Goal: Information Seeking & Learning: Find specific fact

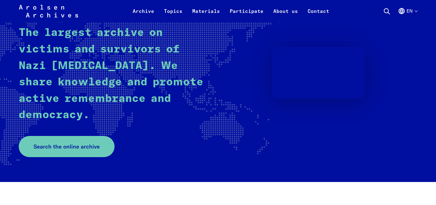
scroll to position [93, 0]
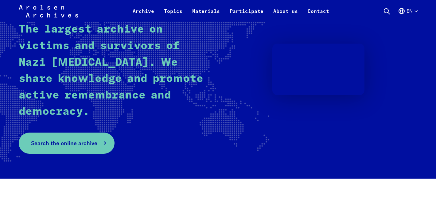
click at [78, 149] on link "Search the online archive" at bounding box center [67, 143] width 96 height 21
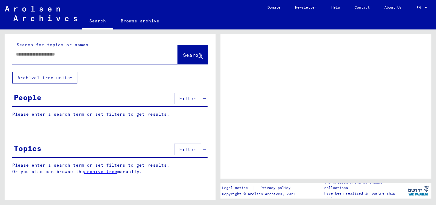
click at [78, 58] on div at bounding box center [87, 55] width 151 height 14
click at [54, 55] on input "text" at bounding box center [89, 54] width 147 height 6
type input "*********"
click at [178, 59] on button "Search" at bounding box center [193, 54] width 30 height 19
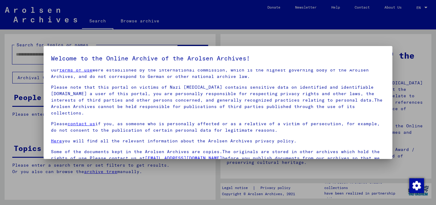
scroll to position [51, 0]
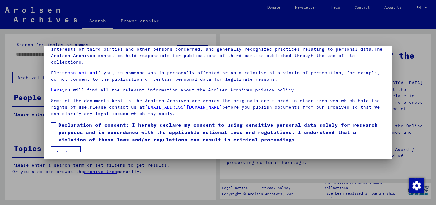
click at [51, 119] on mat-dialog-content "Our terms of use were established by the international commission, which is the…" at bounding box center [218, 84] width 349 height 133
click at [54, 122] on span at bounding box center [53, 124] width 5 height 5
click at [60, 146] on button "I agree" at bounding box center [66, 152] width 30 height 12
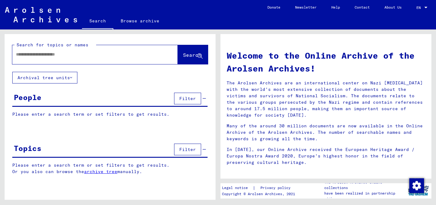
click at [70, 55] on input "text" at bounding box center [87, 54] width 143 height 6
type input "*********"
click at [190, 59] on span "Search" at bounding box center [193, 55] width 20 height 6
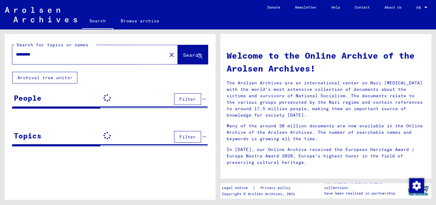
click at [183, 56] on span "Search" at bounding box center [192, 55] width 18 height 6
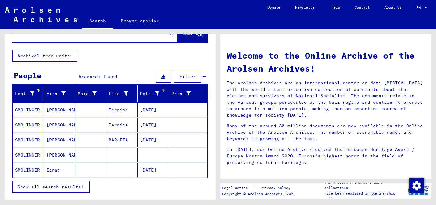
scroll to position [29, 0]
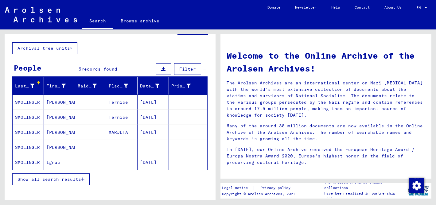
click at [62, 177] on span "Show all search results" at bounding box center [49, 179] width 64 height 6
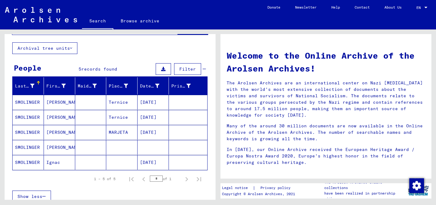
click at [20, 130] on mat-cell "SMOLINGER" at bounding box center [28, 132] width 31 height 15
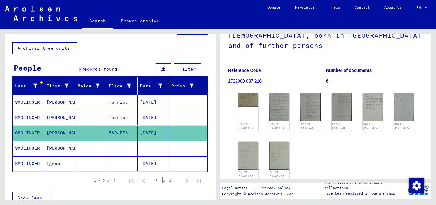
scroll to position [66, 0]
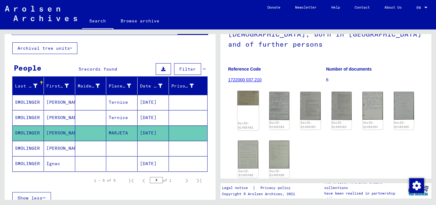
click at [245, 99] on img at bounding box center [247, 98] width 21 height 14
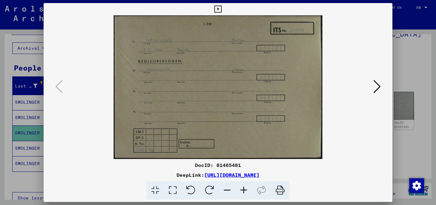
click at [375, 89] on icon at bounding box center [376, 86] width 7 height 15
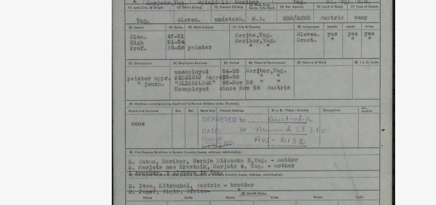
click at [203, 70] on img at bounding box center [217, 87] width 307 height 144
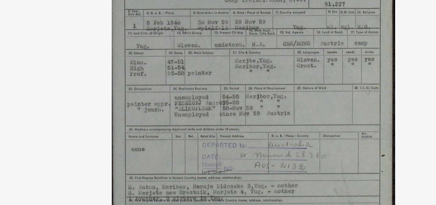
drag, startPoint x: 222, startPoint y: 45, endPoint x: 221, endPoint y: 52, distance: 7.4
click at [221, 52] on img at bounding box center [217, 87] width 307 height 144
